Goal: Use online tool/utility: Utilize a website feature to perform a specific function

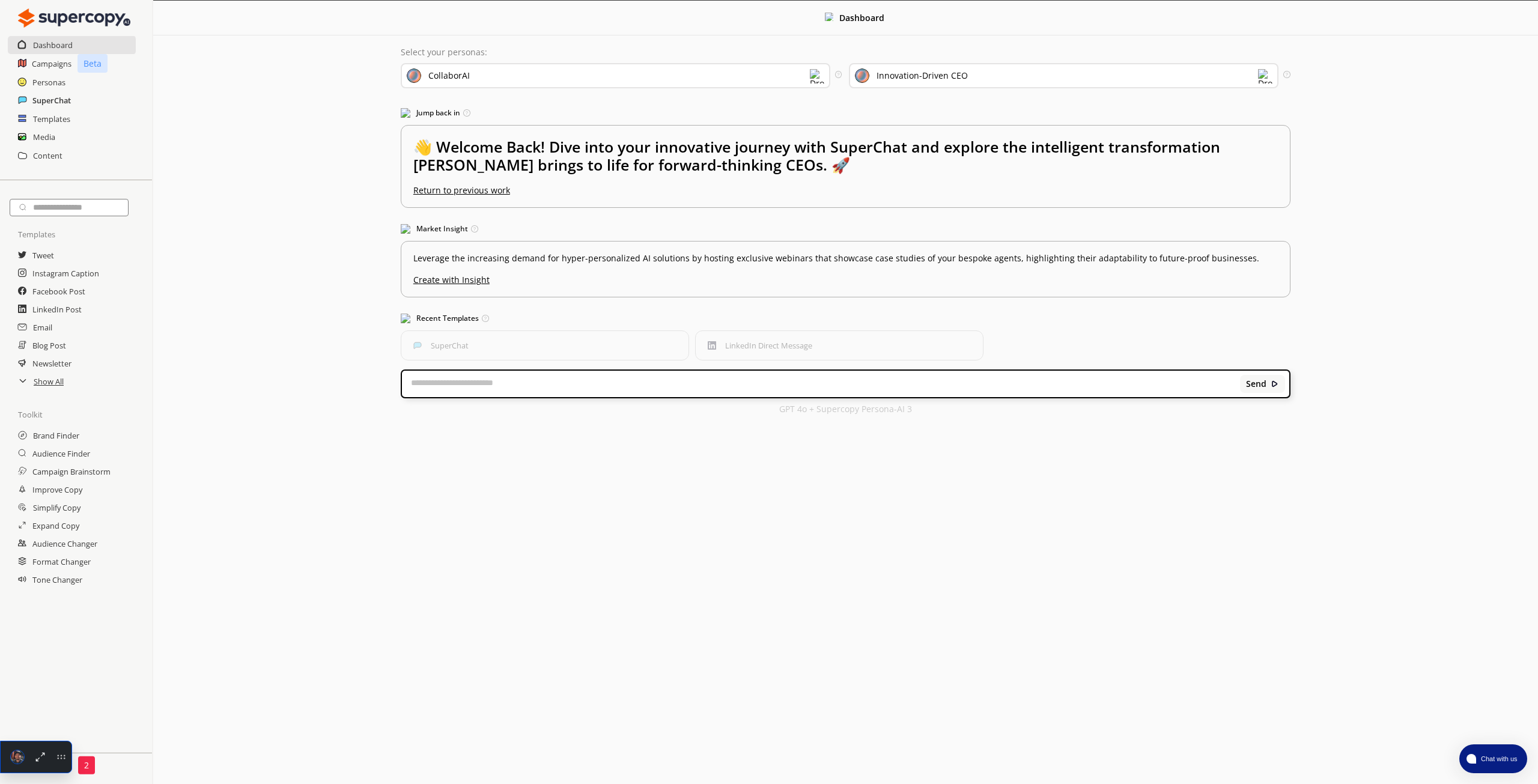
click at [56, 96] on h2 "SuperChat" at bounding box center [51, 100] width 38 height 18
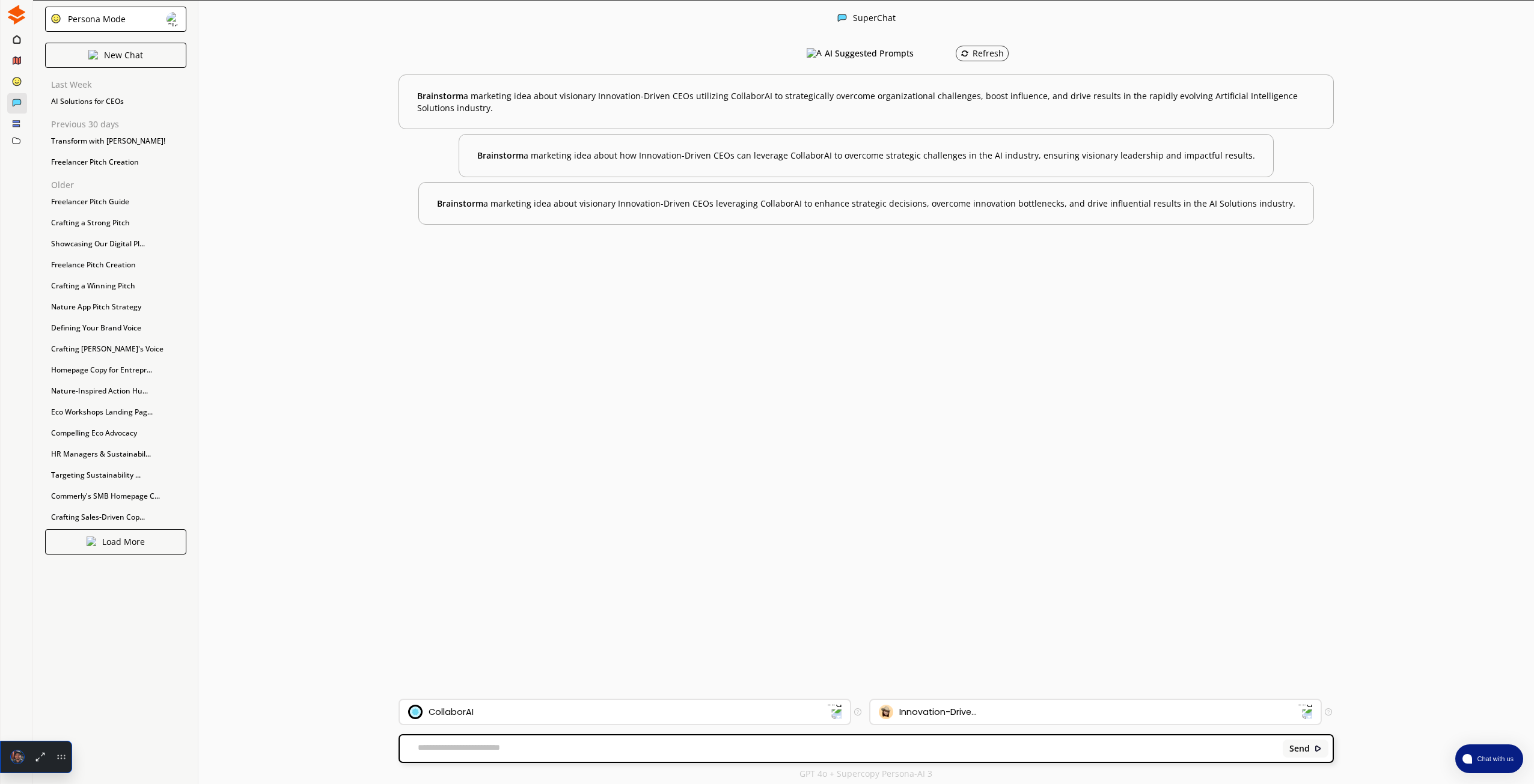
click at [669, 749] on textarea at bounding box center [839, 747] width 879 height 12
paste textarea "**********"
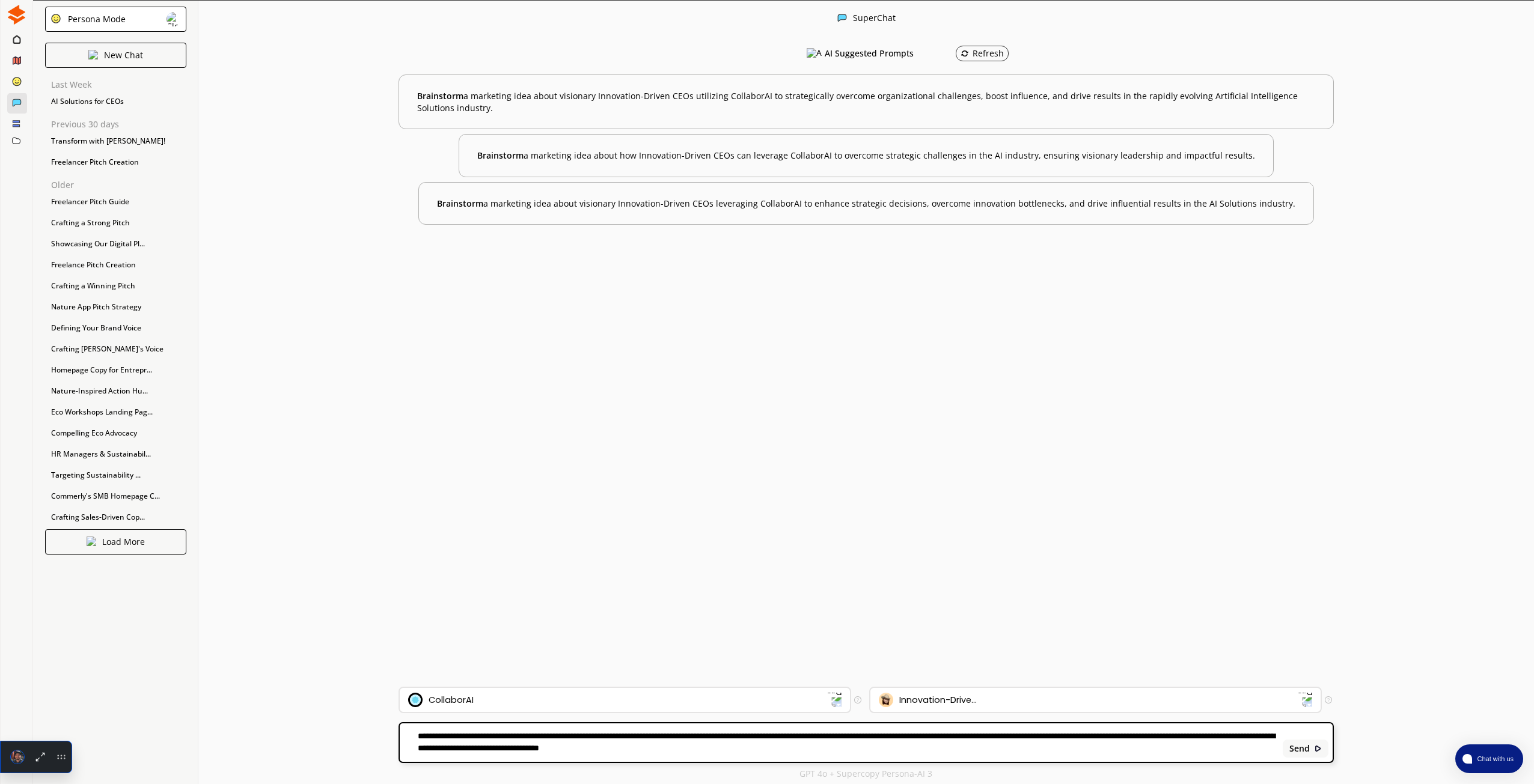
click at [733, 736] on textarea "**********" at bounding box center [839, 742] width 879 height 24
type textarea "**********"
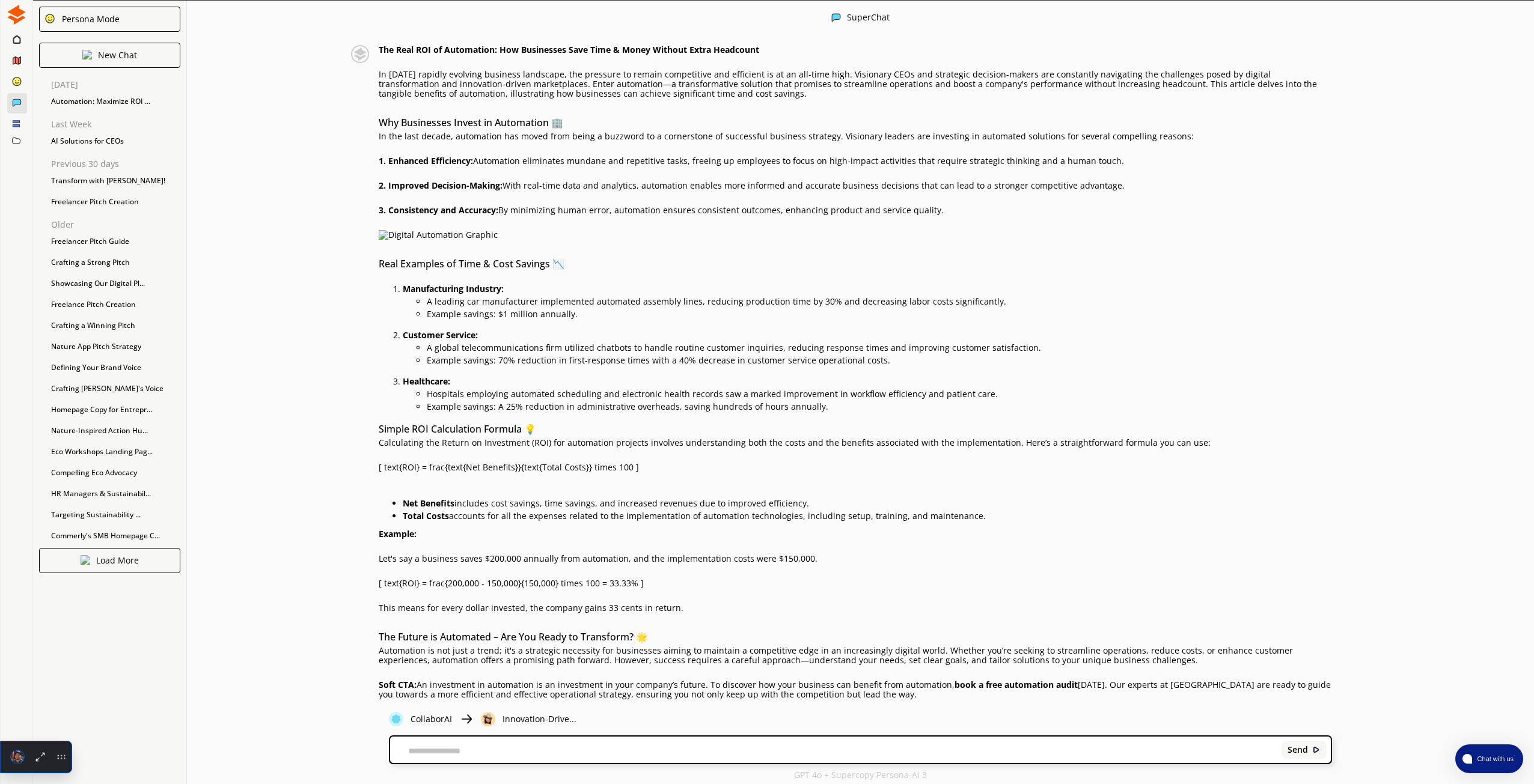
scroll to position [86, 0]
click at [545, 725] on div "CollaborAI Innovation-Drive..." at bounding box center [624, 719] width 471 height 14
click at [536, 718] on p "Innovation-Drive..." at bounding box center [539, 719] width 74 height 10
click at [11, 76] on div at bounding box center [18, 83] width 21 height 21
click at [17, 80] on ellipse at bounding box center [16, 80] width 8 height 8
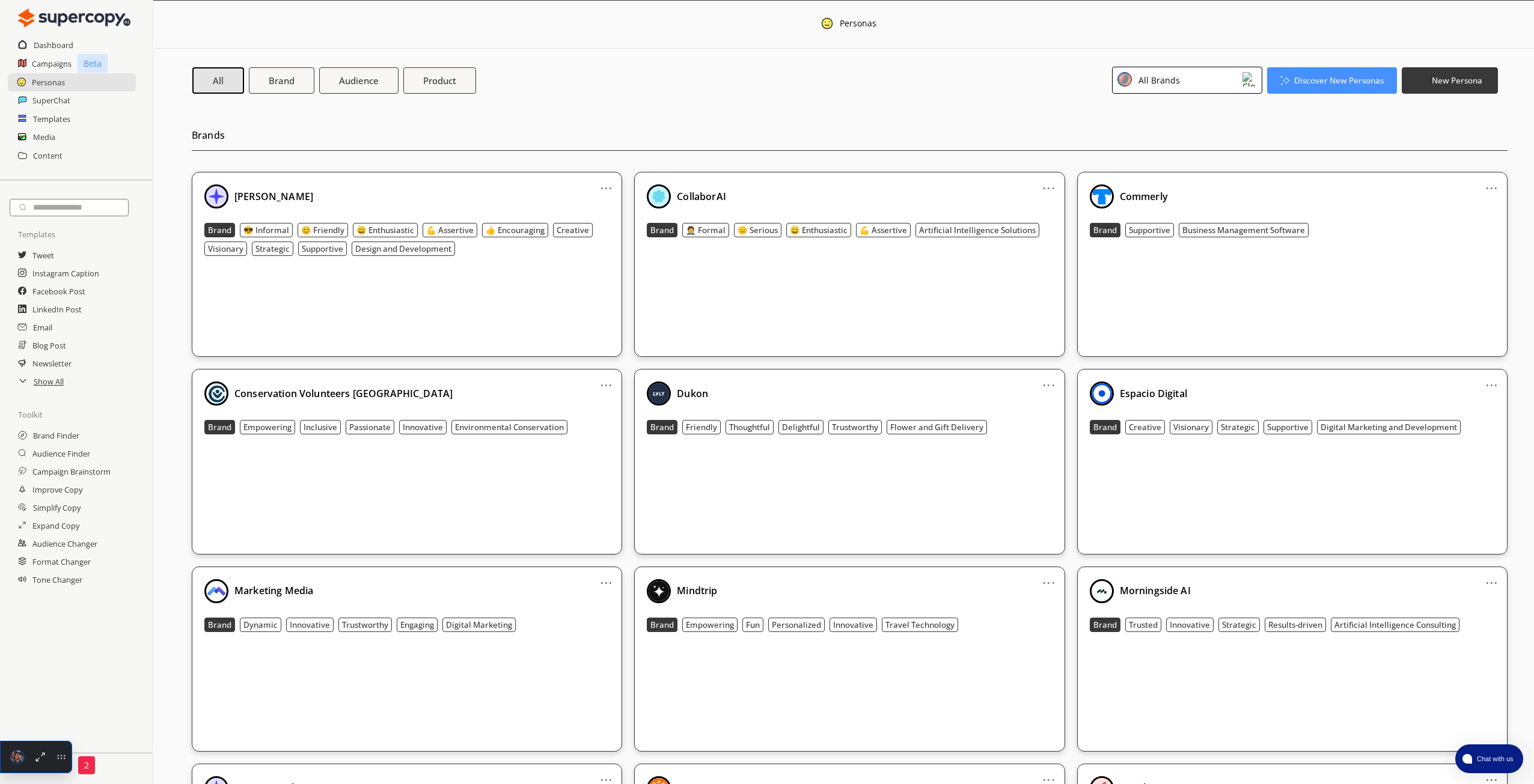
click at [1221, 79] on div "All Brands" at bounding box center [1187, 80] width 150 height 27
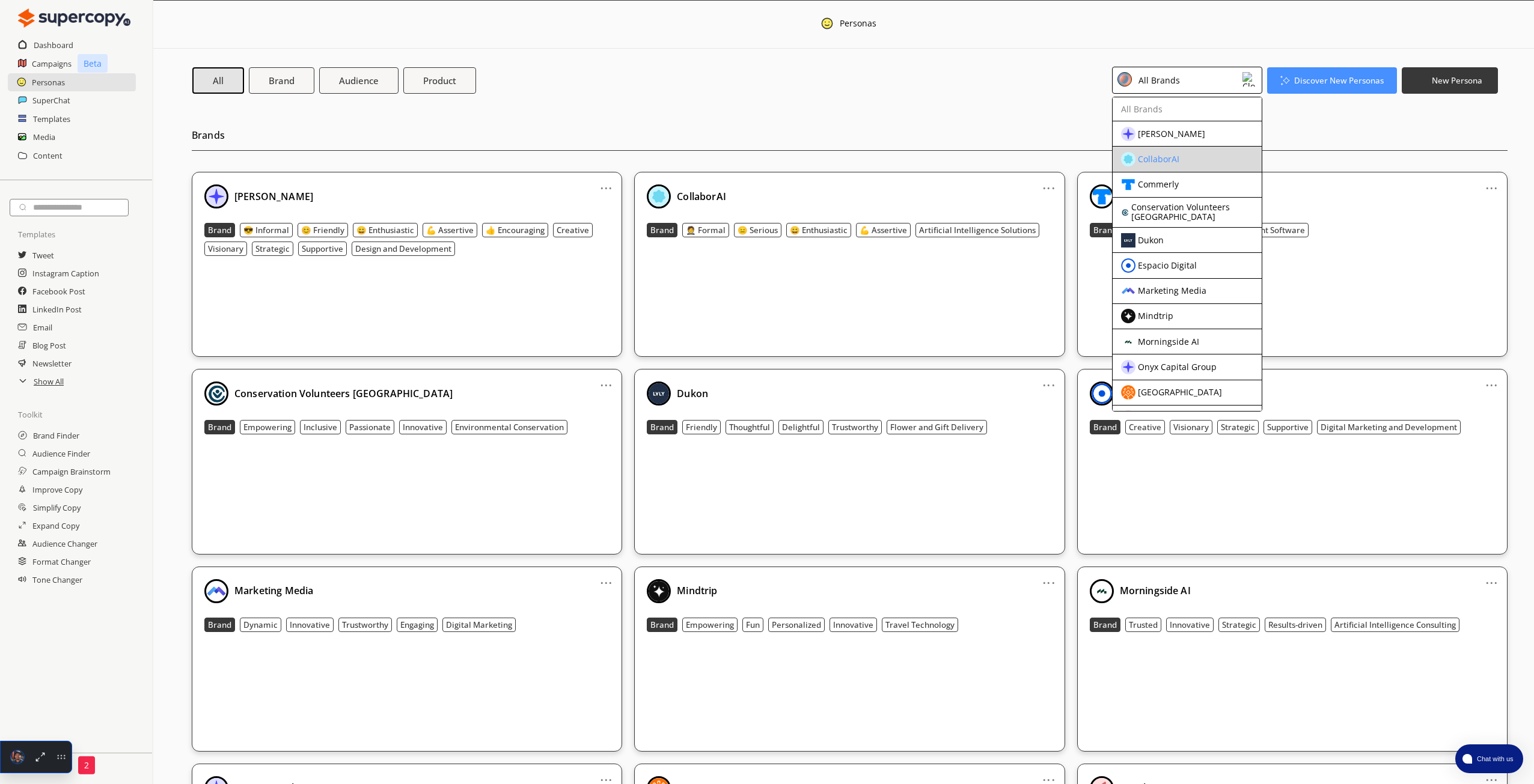
click at [1185, 159] on div "CollaborAI" at bounding box center [1178, 159] width 113 height 14
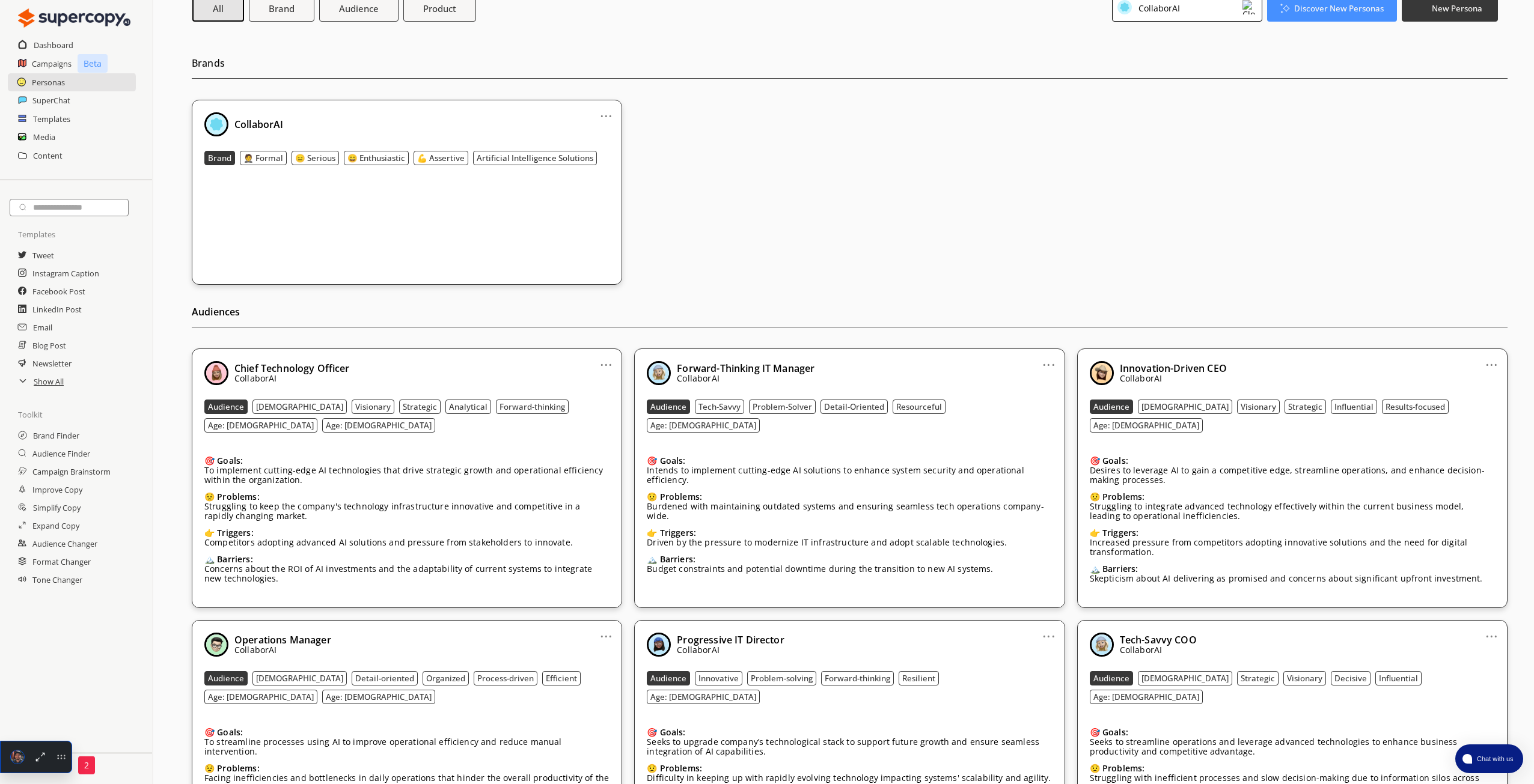
scroll to position [121, 0]
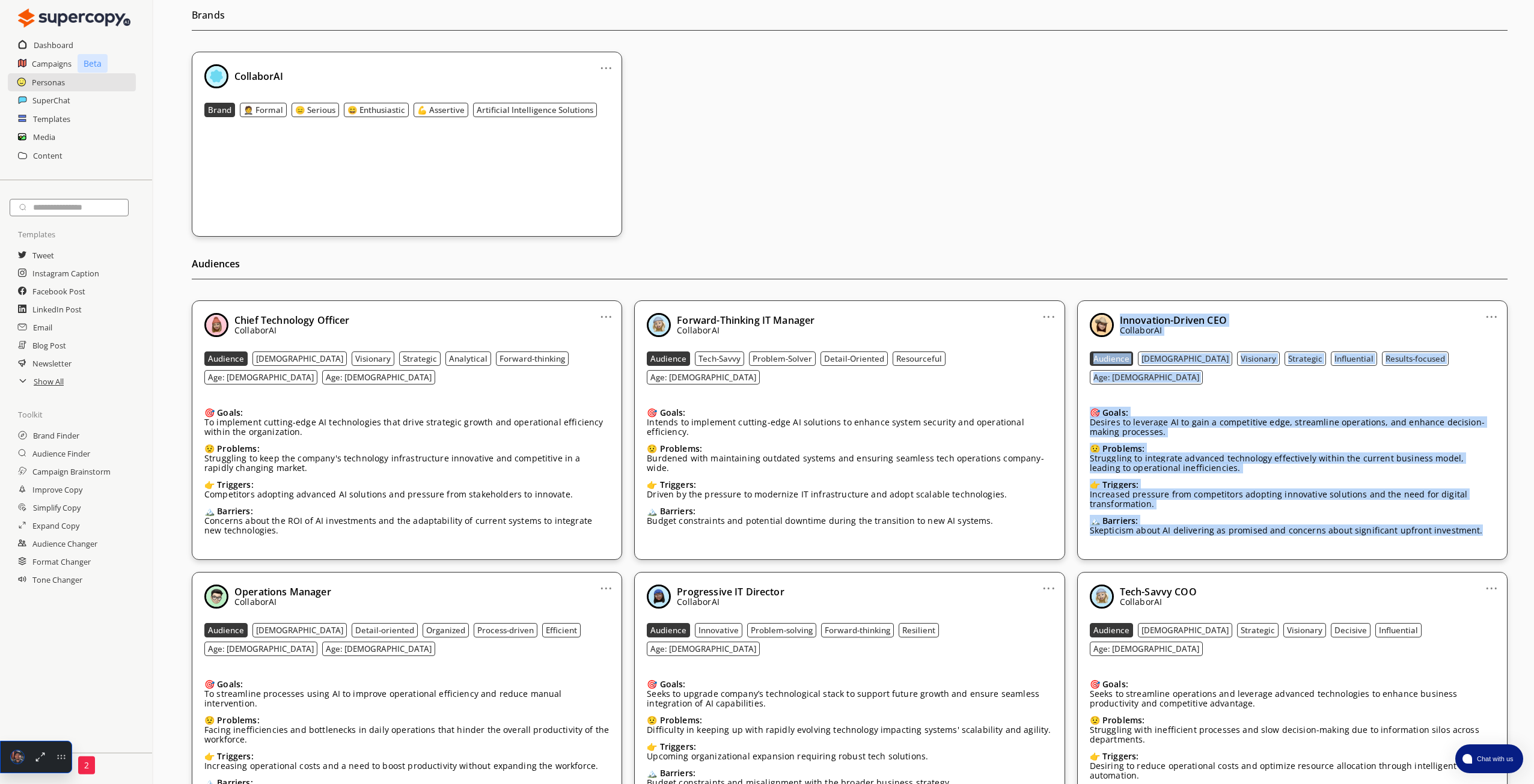
drag, startPoint x: 1118, startPoint y: 312, endPoint x: 1478, endPoint y: 526, distance: 418.8
click at [1478, 526] on div "Innovation-Driven CEO CollaborAI Audience [DEMOGRAPHIC_DATA] Visionary Strategi…" at bounding box center [1292, 430] width 405 height 234
copy div "Innovation-Driven CEO CollaborAI Audience [DEMOGRAPHIC_DATA] Visionary Strategi…"
